Goal: Task Accomplishment & Management: Complete application form

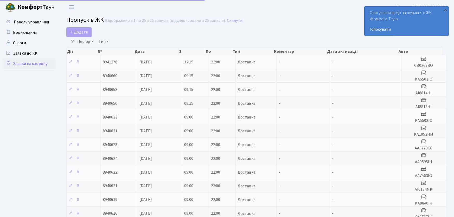
select select "25"
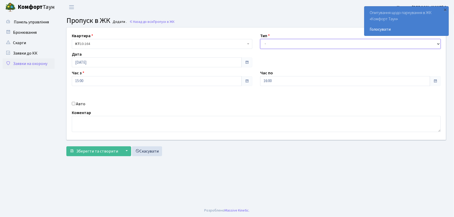
click at [276, 48] on select "- Доставка Таксі Гості Сервіс" at bounding box center [350, 44] width 181 height 10
select select "1"
click at [260, 39] on select "- Доставка Таксі Гості Сервіс" at bounding box center [350, 44] width 181 height 10
drag, startPoint x: 280, startPoint y: 75, endPoint x: 258, endPoint y: 83, distance: 22.6
click at [237, 78] on div "Квартира <b>КТ</b>&nbsp;&nbsp;&nbsp;&nbsp;10-164 КТ 10-164 Тип - Доставка Таксі…" at bounding box center [256, 84] width 387 height 112
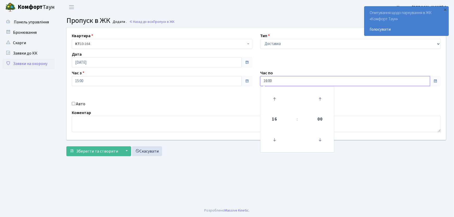
drag, startPoint x: 250, startPoint y: 83, endPoint x: 247, endPoint y: 80, distance: 3.7
click at [249, 83] on div "Квартира <b>КТ</b>&nbsp;&nbsp;&nbsp;&nbsp;10-164 КТ 10-164 Тип - Доставка Таксі…" at bounding box center [256, 84] width 387 height 112
type input "22:00"
click at [74, 103] on input "Авто" at bounding box center [73, 103] width 3 height 3
checkbox input "true"
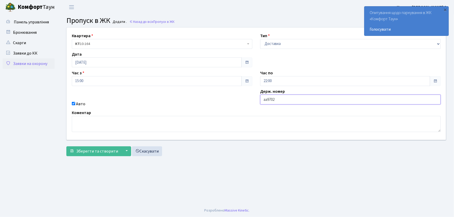
click at [279, 97] on input "аа9702" at bounding box center [350, 100] width 181 height 10
type input "АА9702ТН"
click at [66, 147] on button "Зберегти та створити" at bounding box center [93, 152] width 55 height 10
